Goal: Information Seeking & Learning: Check status

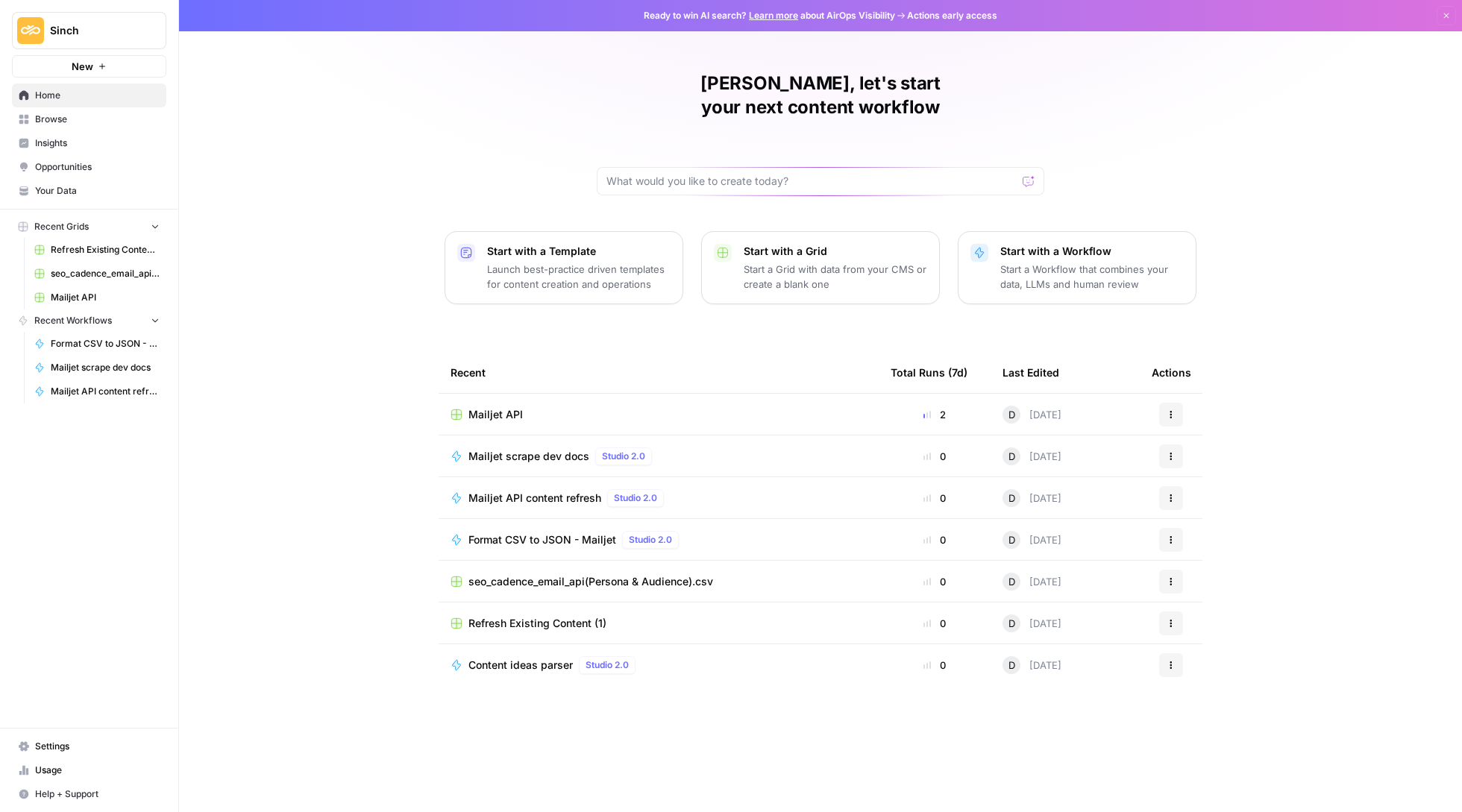
click at [98, 188] on span "Your Data" at bounding box center [97, 191] width 124 height 14
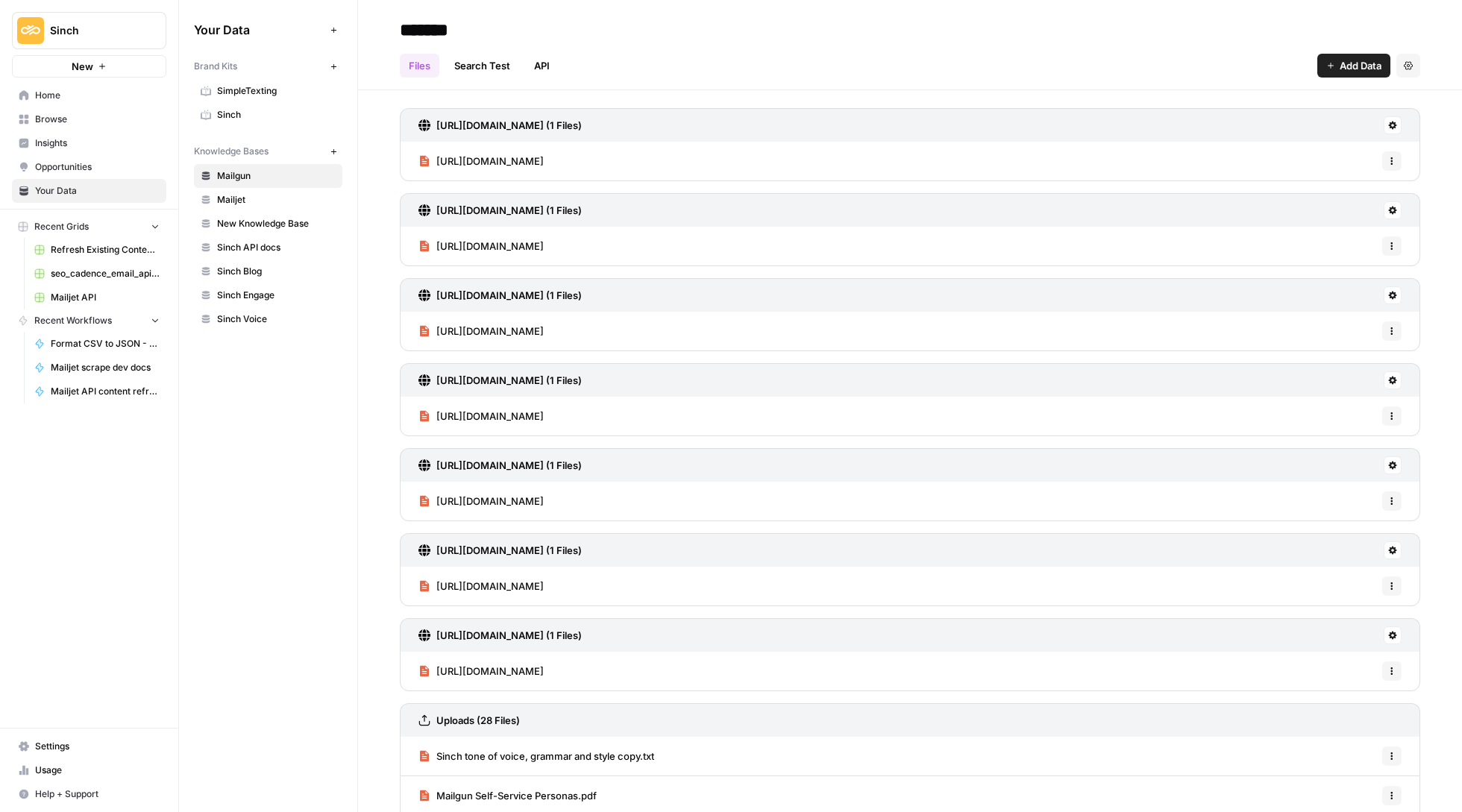
click at [57, 755] on link "Settings" at bounding box center [89, 747] width 154 height 24
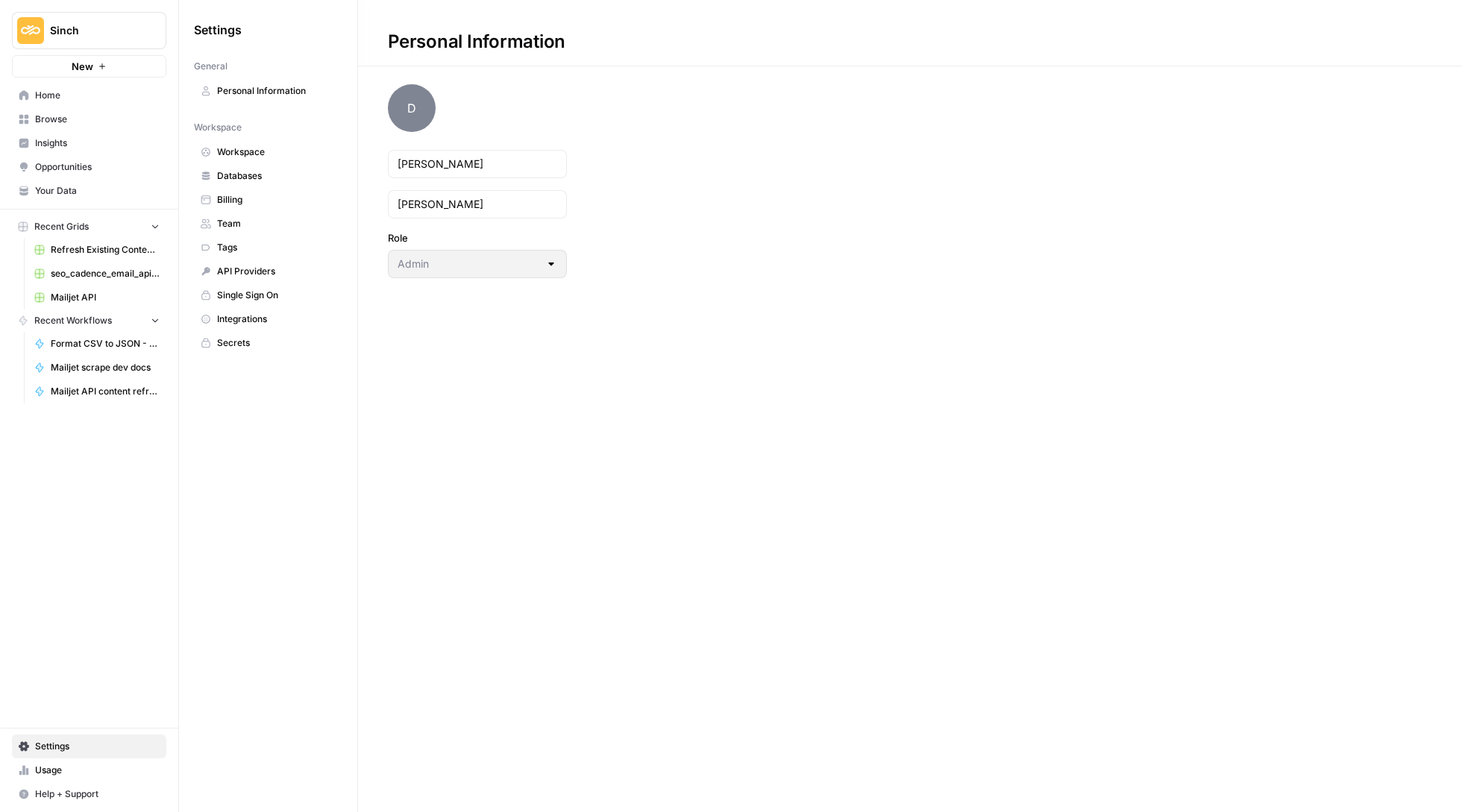
click at [53, 777] on link "Usage" at bounding box center [89, 771] width 154 height 24
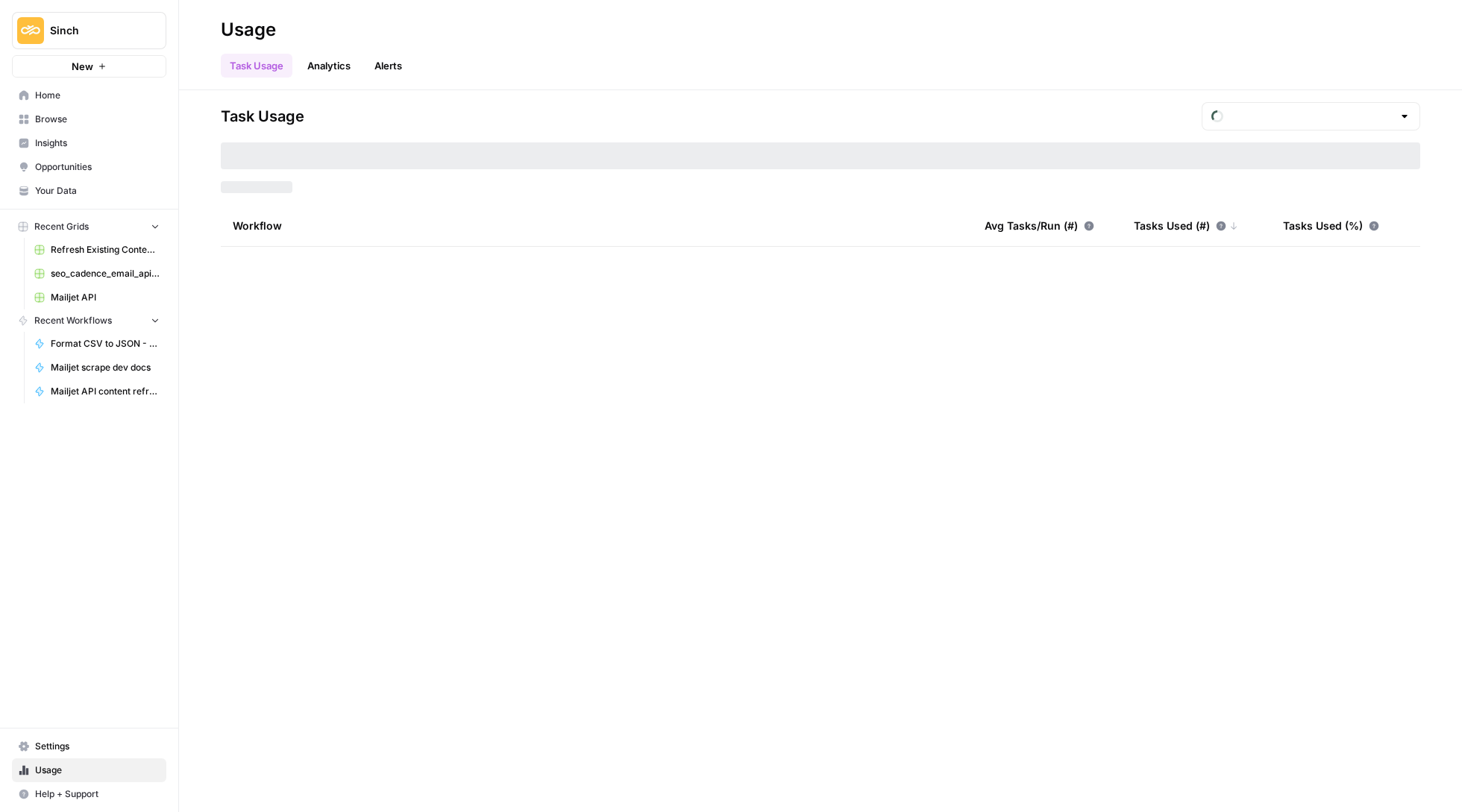
type input "September Tasks"
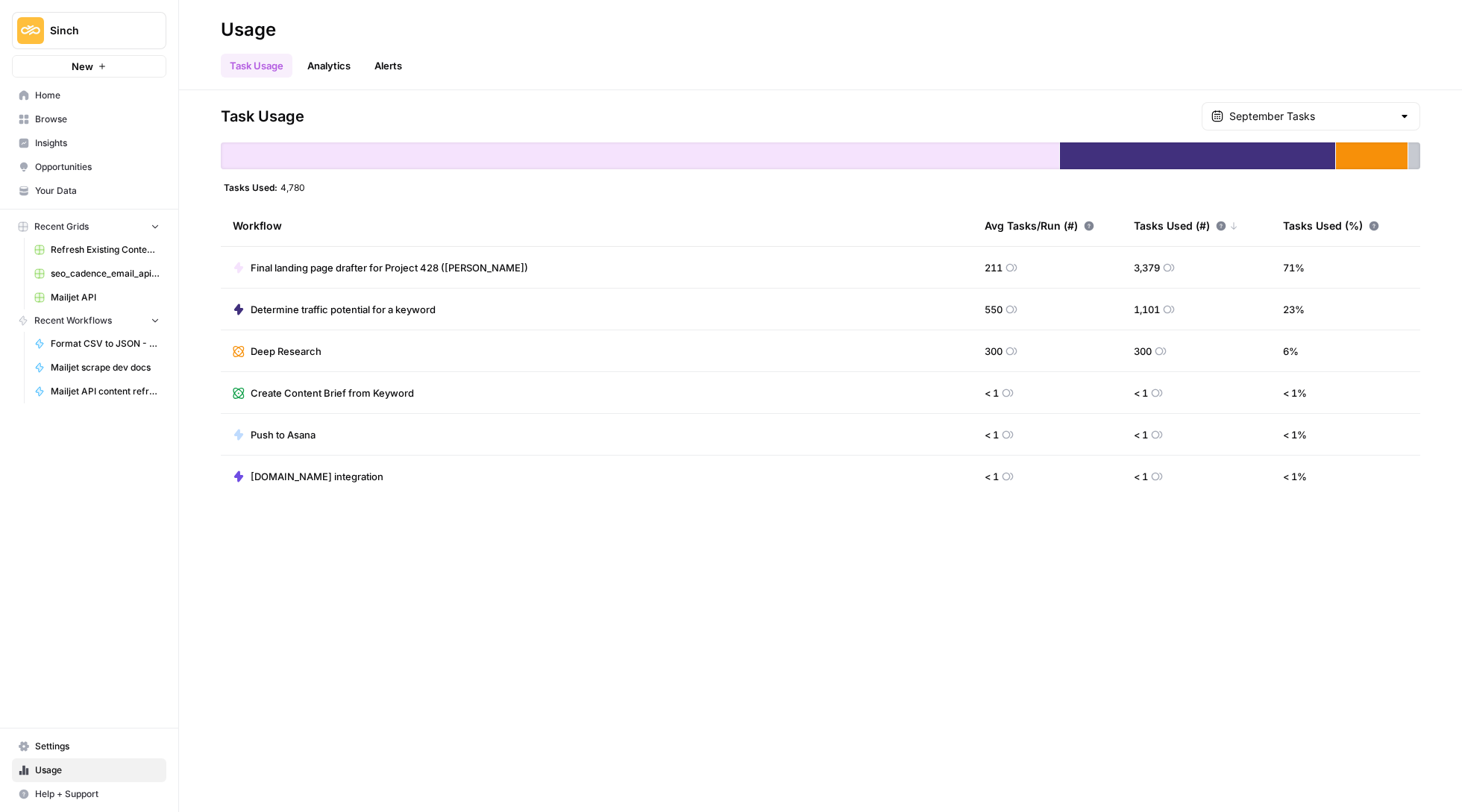
click at [358, 70] on link "Analytics" at bounding box center [329, 65] width 61 height 24
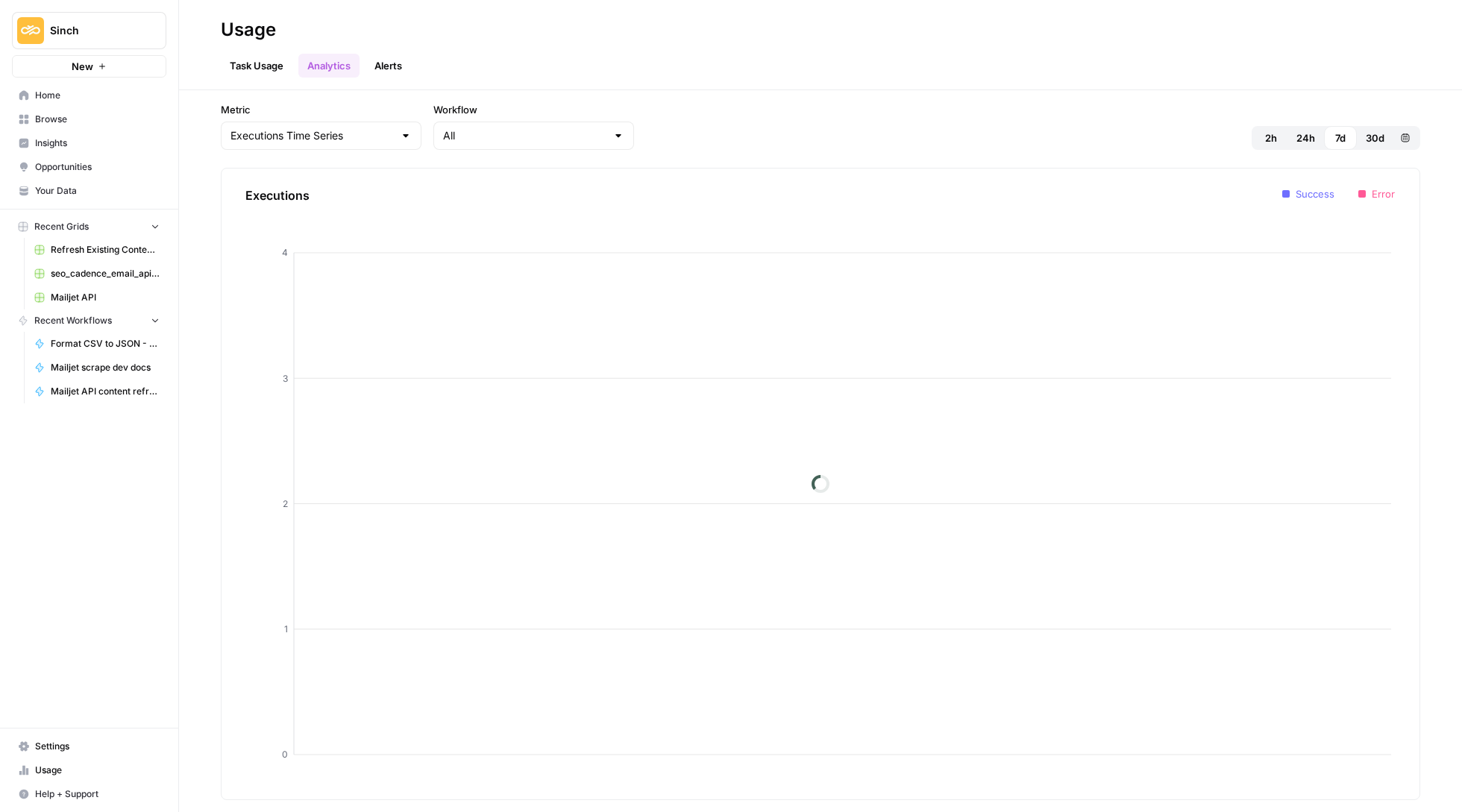
click at [259, 61] on link "Task Usage" at bounding box center [257, 65] width 72 height 24
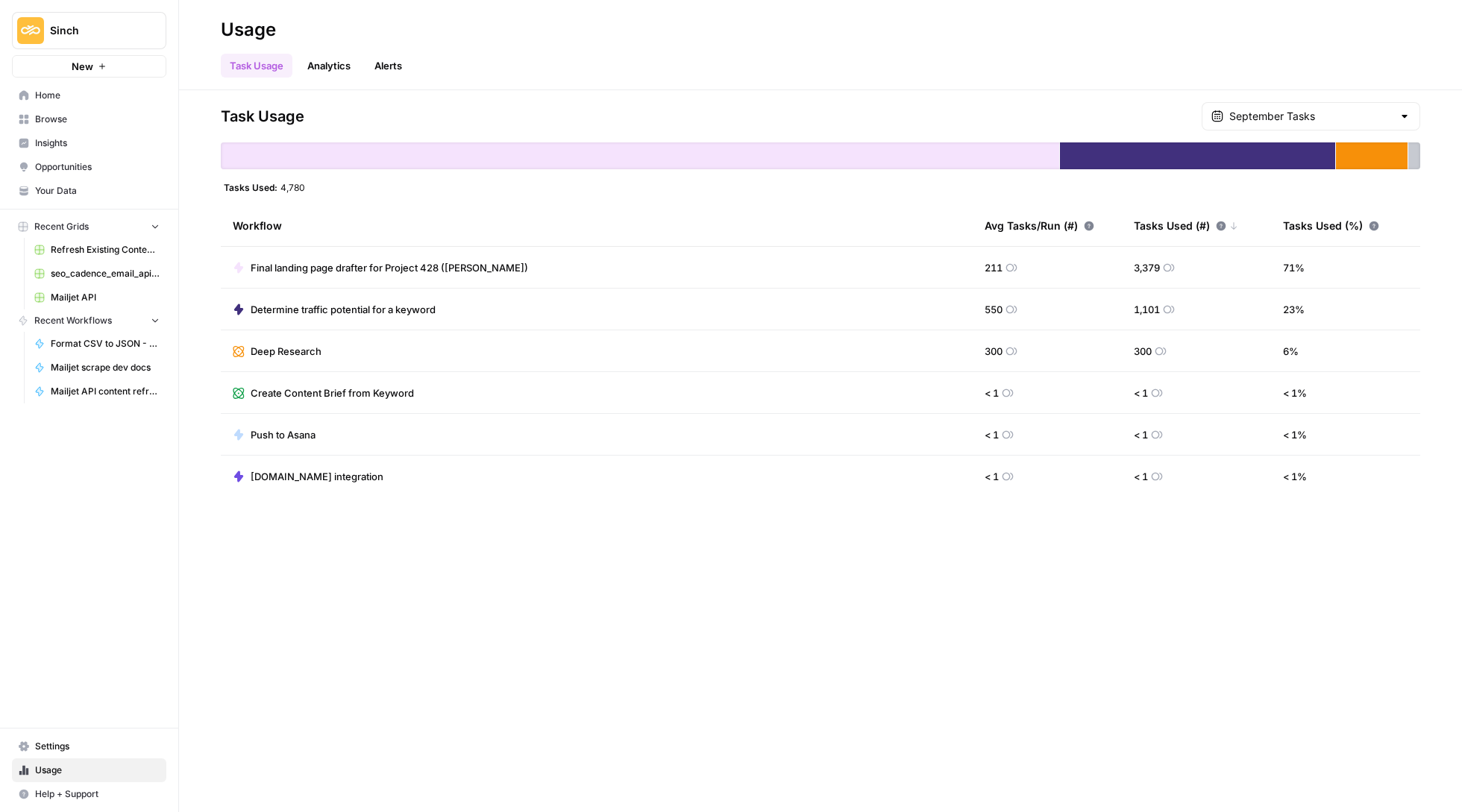
click at [342, 63] on link "Analytics" at bounding box center [329, 65] width 61 height 24
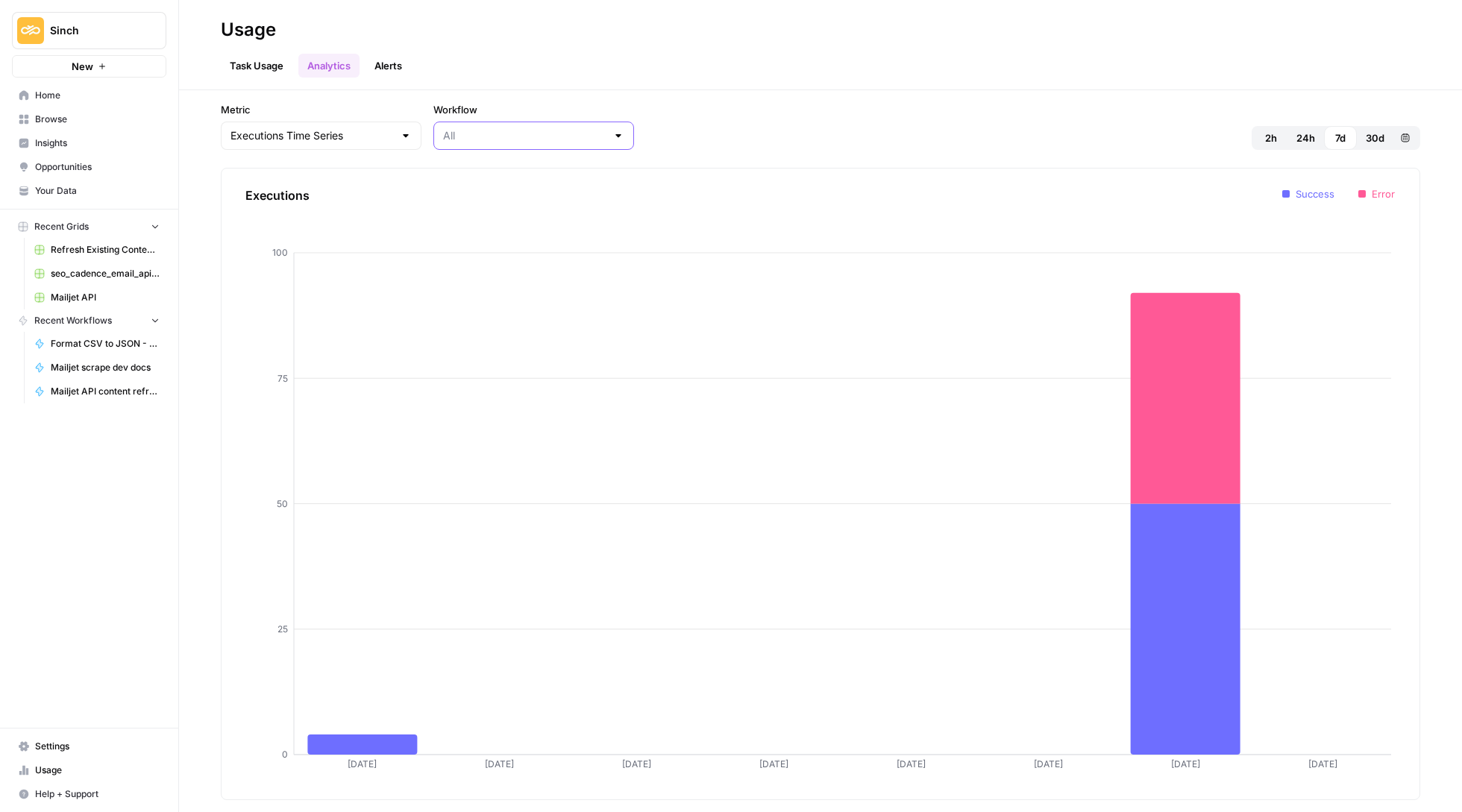
click at [583, 132] on input "Workflow" at bounding box center [524, 136] width 164 height 15
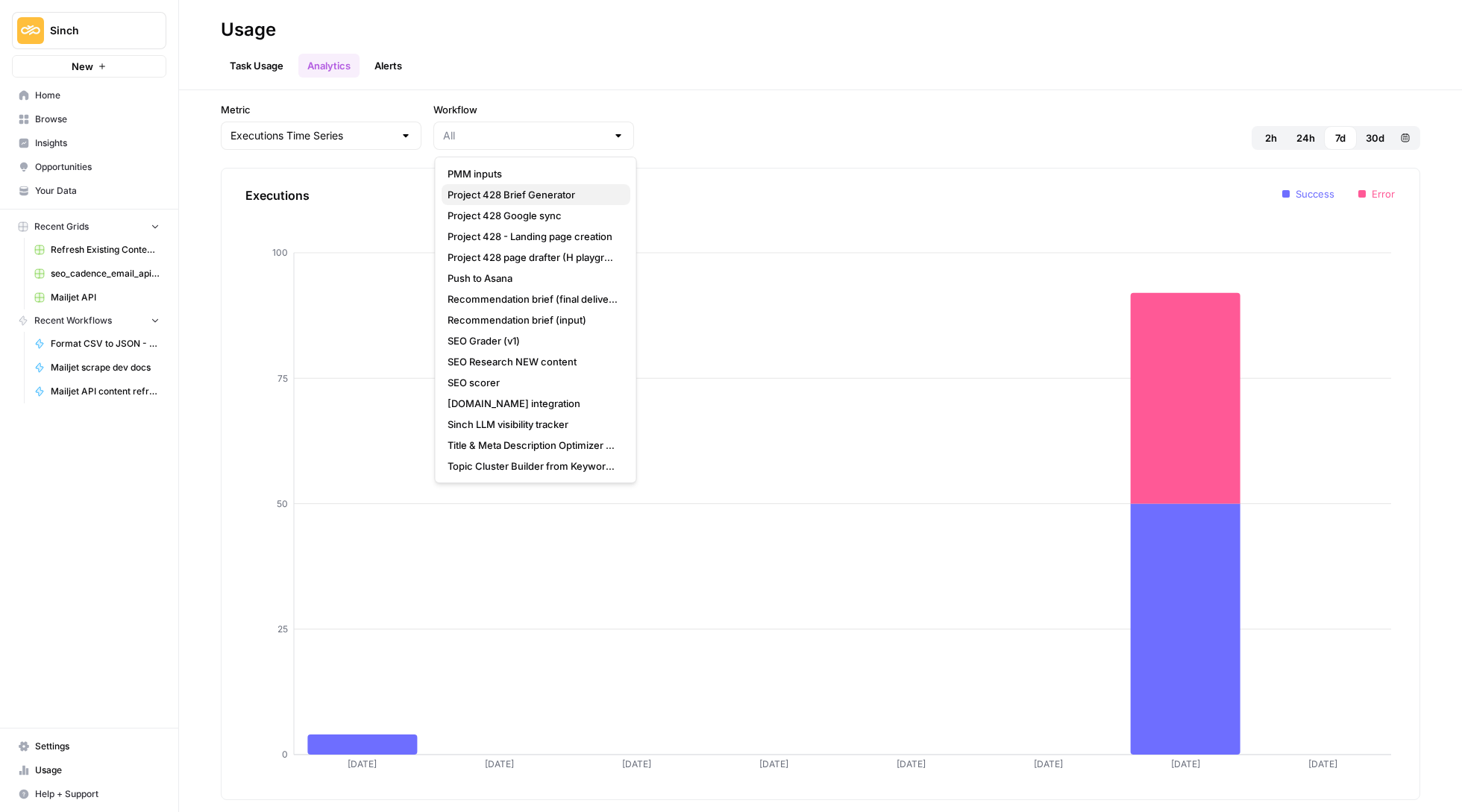
scroll to position [480, 0]
click at [530, 405] on span "[DOMAIN_NAME] integration" at bounding box center [533, 403] width 171 height 15
type input "[DOMAIN_NAME] integration"
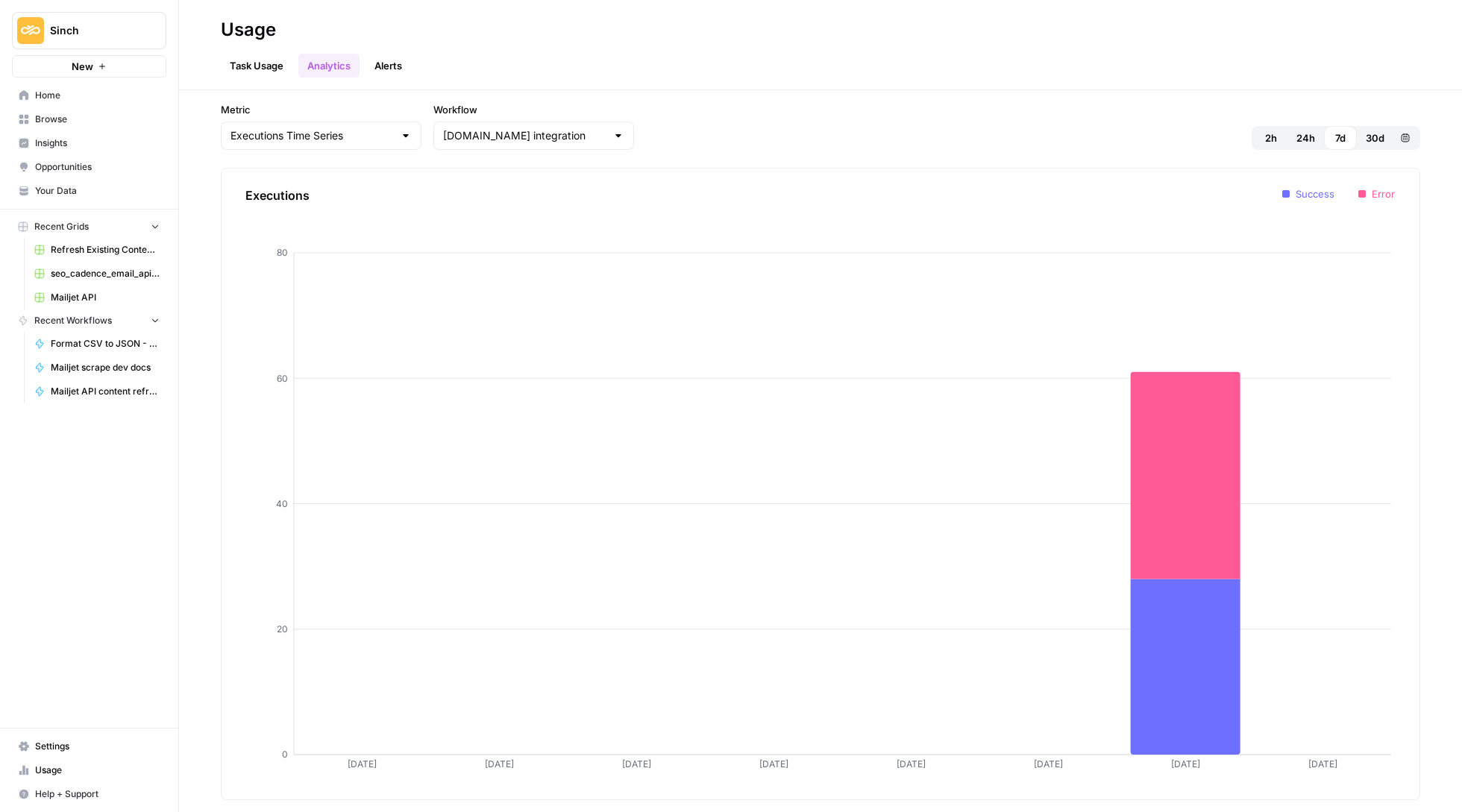
click at [239, 67] on link "Task Usage" at bounding box center [257, 65] width 72 height 24
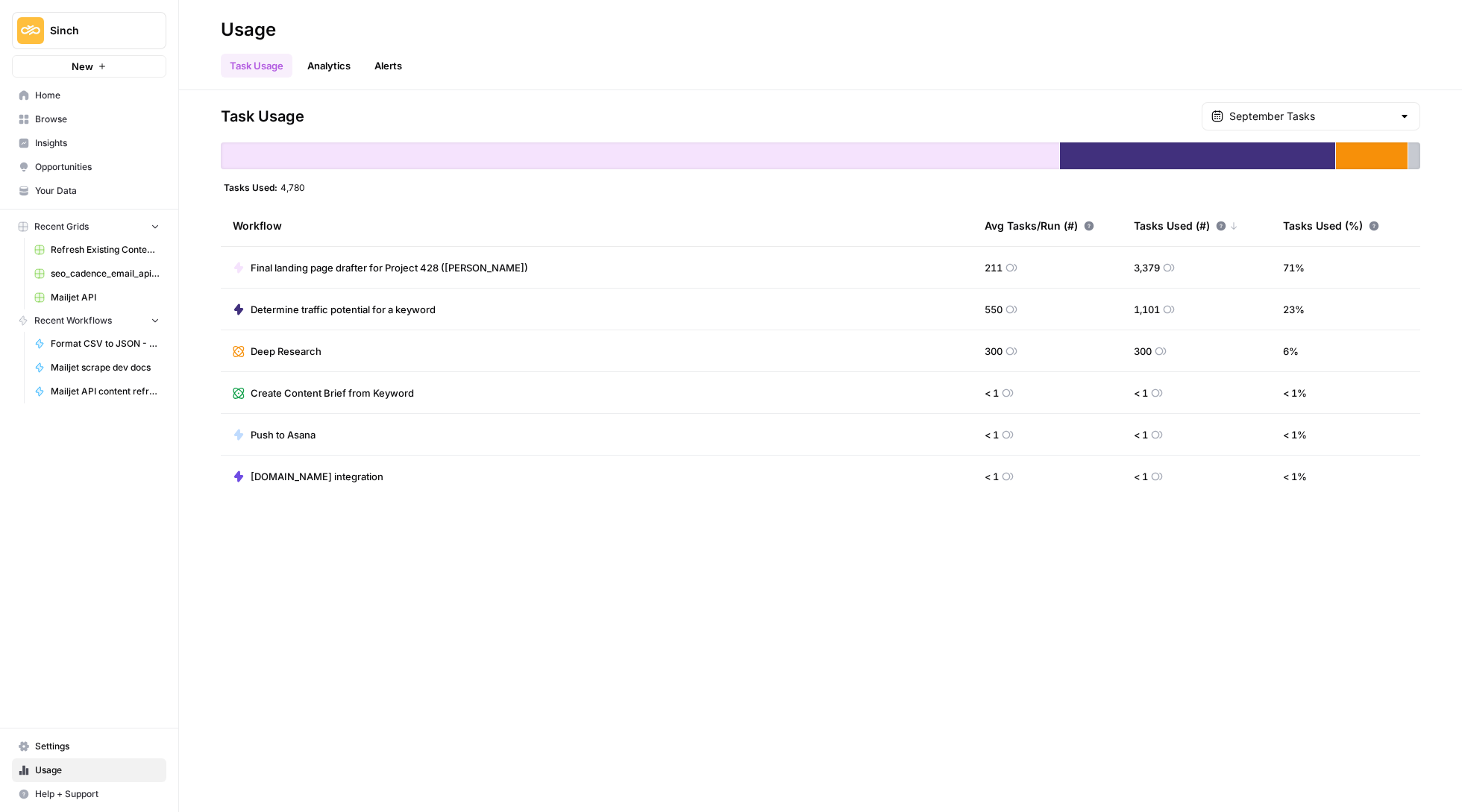
click at [1251, 105] on div "September Tasks" at bounding box center [1311, 116] width 219 height 29
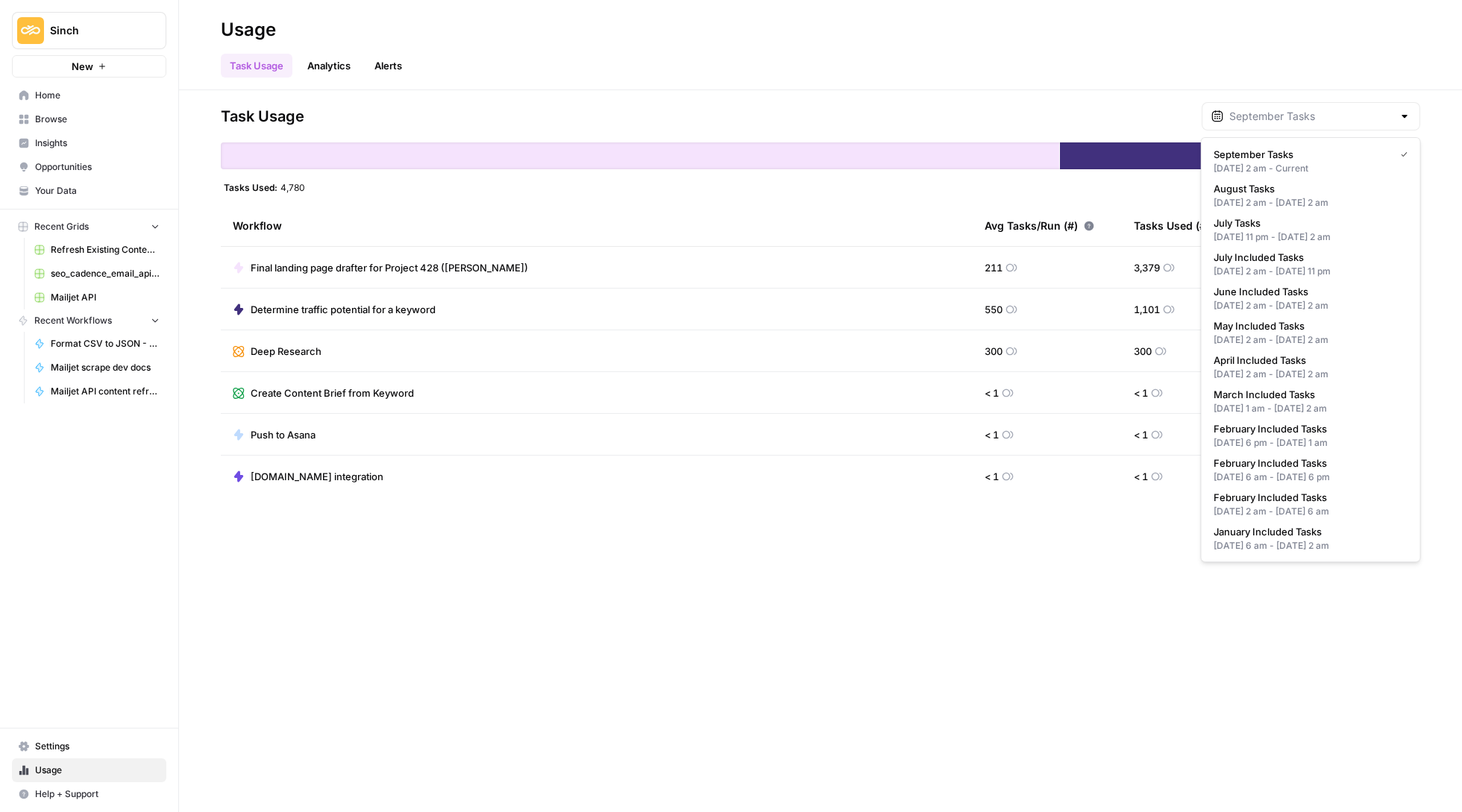
type input "September Tasks"
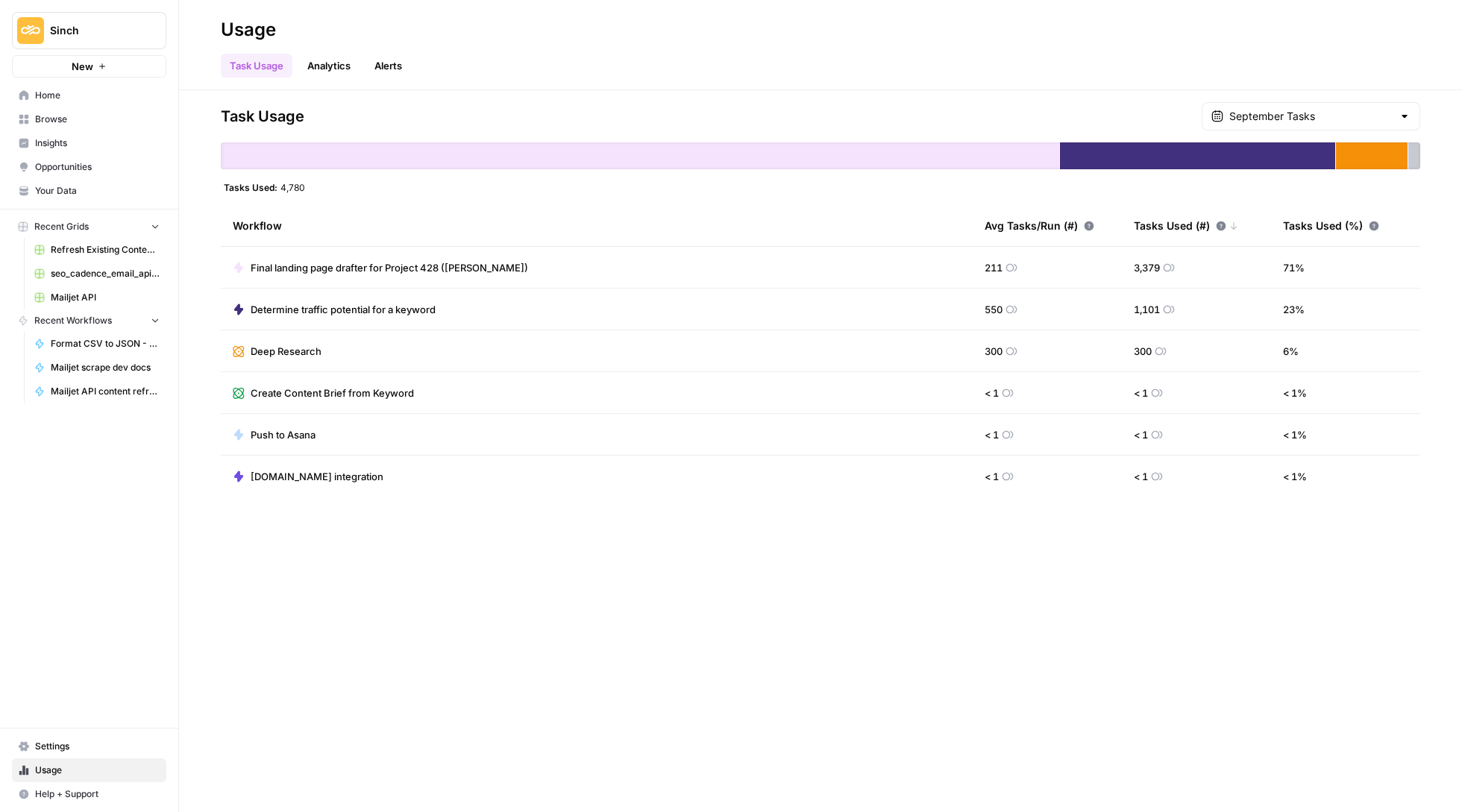
click at [1090, 76] on div "Task Usage Analytics Alerts" at bounding box center [820, 59] width 1199 height 36
click at [383, 475] on span "[DOMAIN_NAME] integration" at bounding box center [317, 476] width 132 height 15
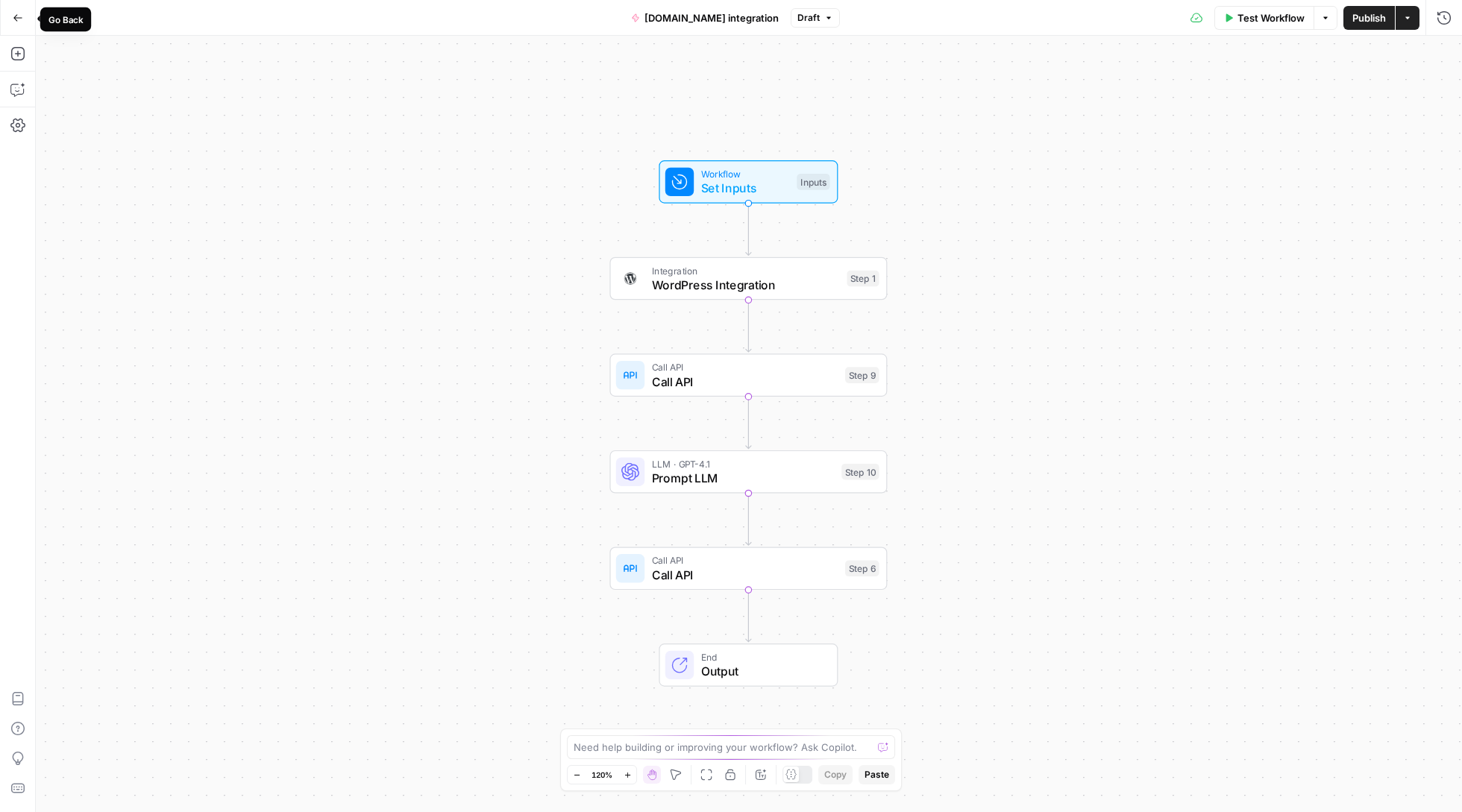
click at [7, 14] on button "Go Back" at bounding box center [18, 18] width 27 height 27
